Goal: Task Accomplishment & Management: Use online tool/utility

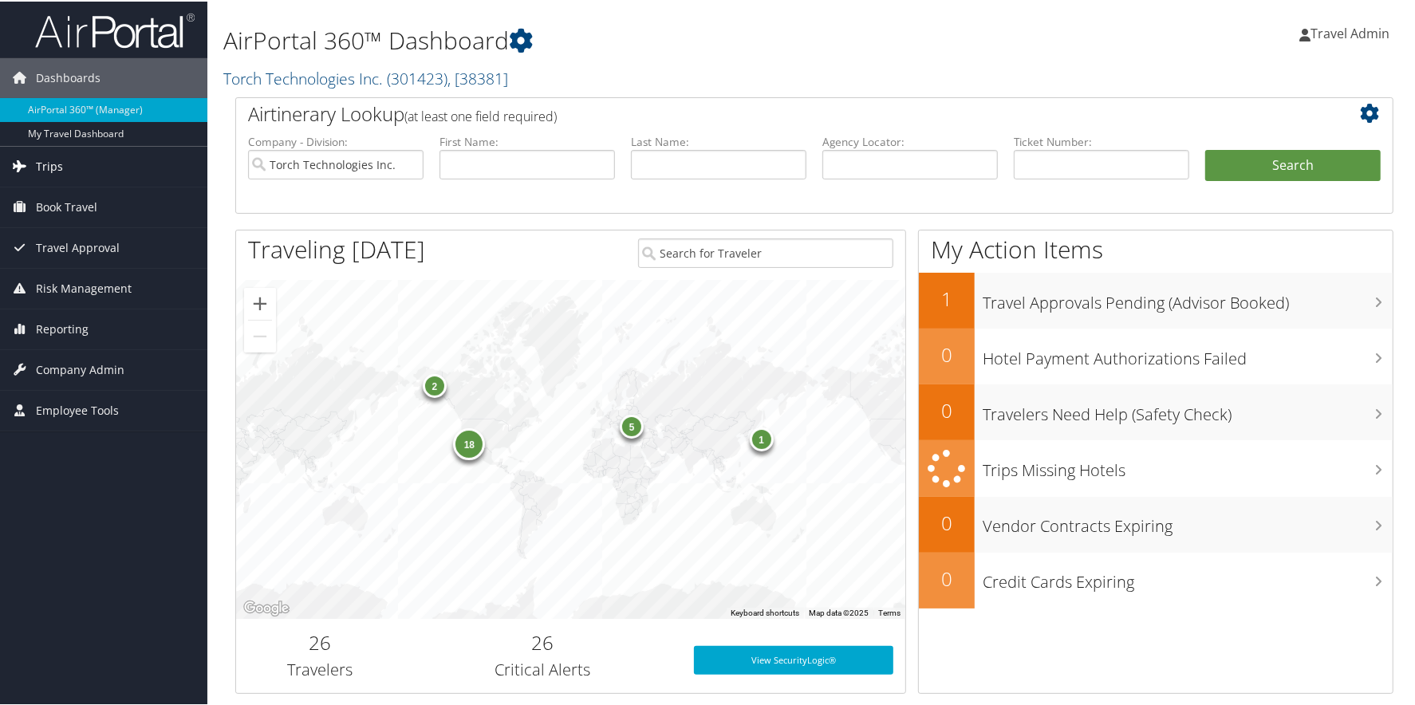
click at [108, 182] on link "Trips" at bounding box center [103, 165] width 207 height 40
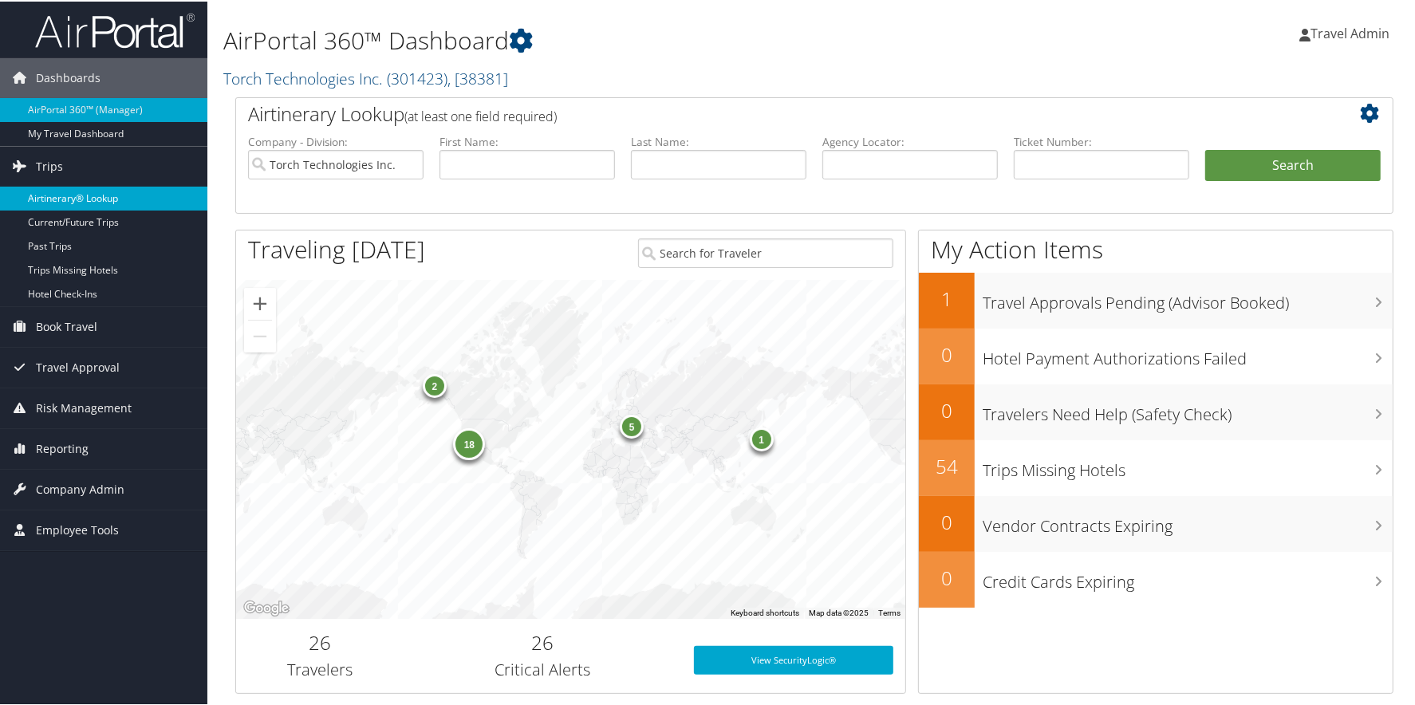
click at [66, 192] on link "Airtinerary® Lookup" at bounding box center [103, 197] width 207 height 24
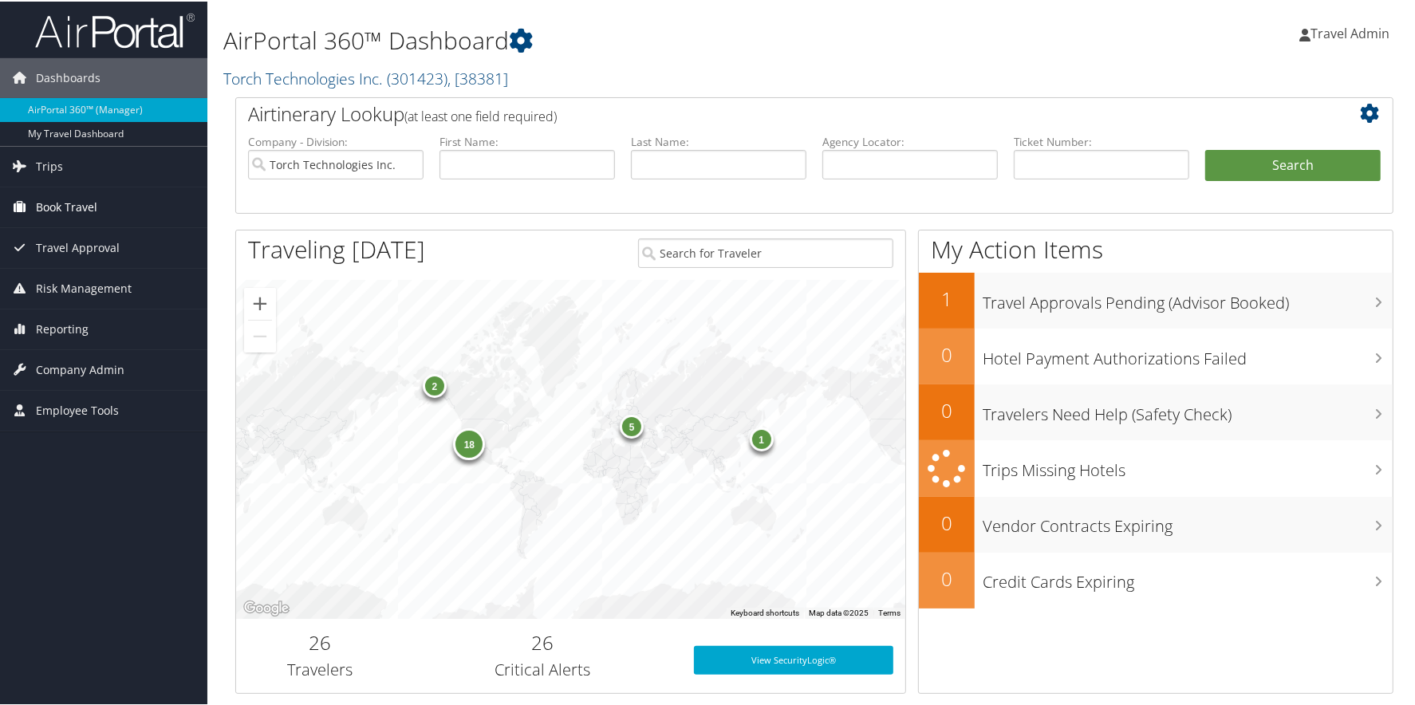
click at [81, 204] on span "Book Travel" at bounding box center [66, 206] width 61 height 40
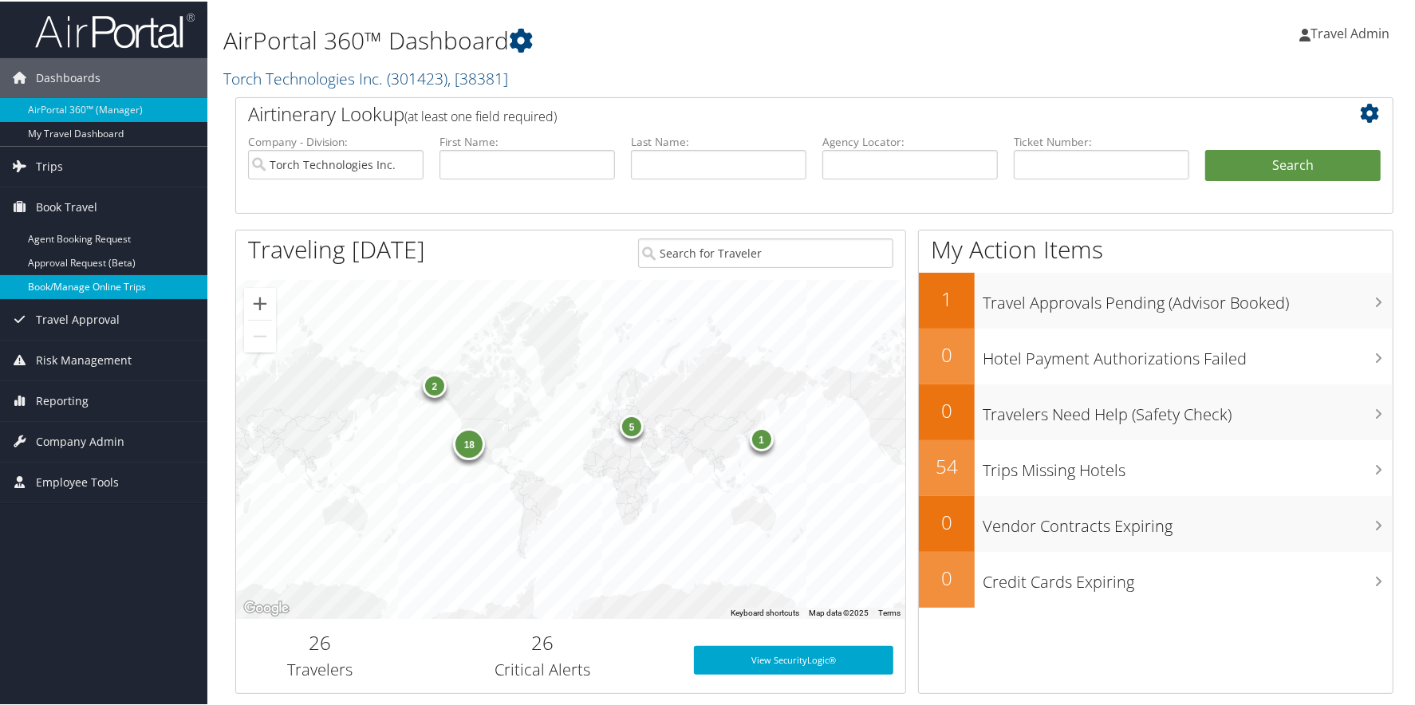
click at [61, 274] on link "Book/Manage Online Trips" at bounding box center [103, 286] width 207 height 24
